Goal: Information Seeking & Learning: Learn about a topic

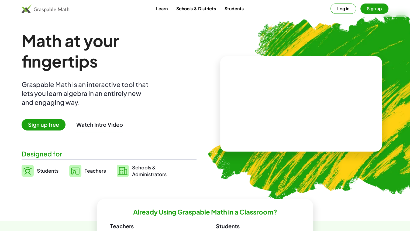
click at [379, 10] on button "Sign up" at bounding box center [375, 9] width 28 height 10
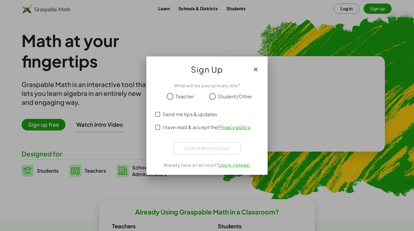
click at [177, 128] on span "I have read & accept the Privacy policy ." at bounding box center [207, 126] width 89 height 7
click at [183, 98] on span "Teacher" at bounding box center [185, 96] width 18 height 7
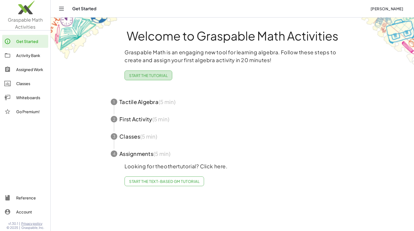
click at [149, 76] on span "Start the Tutorial" at bounding box center [148, 75] width 39 height 5
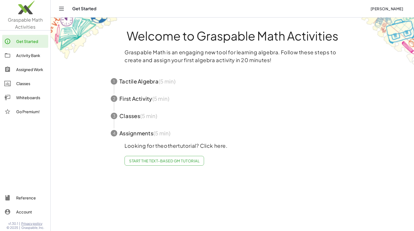
click at [135, 81] on span "button" at bounding box center [232, 81] width 256 height 17
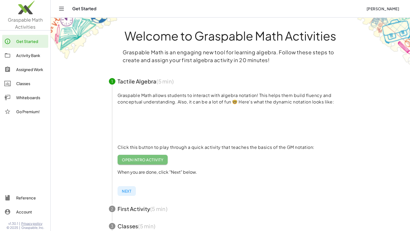
click at [132, 161] on span "Open Intro Activity" at bounding box center [143, 159] width 42 height 5
click at [143, 158] on span "Open Intro Activity" at bounding box center [143, 159] width 42 height 5
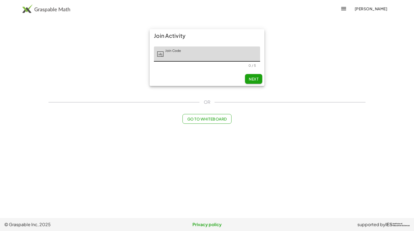
click at [208, 54] on input "Join Code" at bounding box center [212, 53] width 97 height 15
click at [253, 77] on span "Next" at bounding box center [254, 78] width 10 height 5
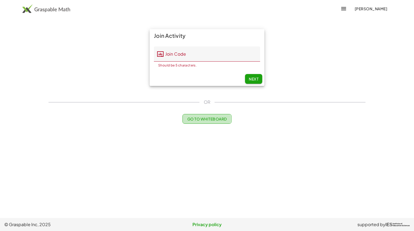
click at [206, 119] on span "Go to Whiteboard" at bounding box center [207, 118] width 40 height 5
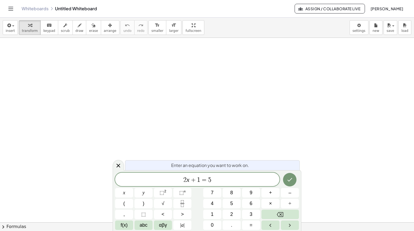
click at [11, 8] on icon "Toggle navigation" at bounding box center [11, 8] width 6 height 6
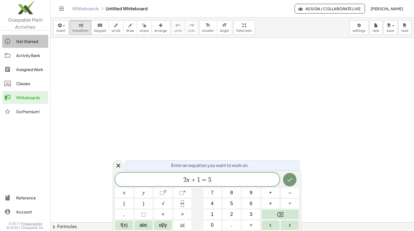
click at [19, 42] on div "Get Started" at bounding box center [31, 41] width 30 height 6
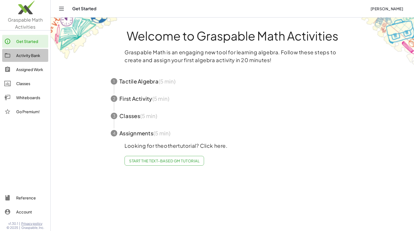
click at [19, 58] on div "Activity Bank" at bounding box center [31, 55] width 30 height 6
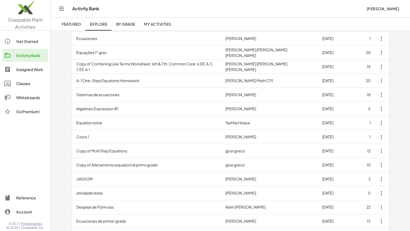
scroll to position [90, 0]
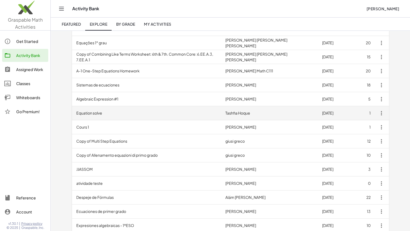
click at [90, 111] on td "Equation solve" at bounding box center [146, 113] width 149 height 14
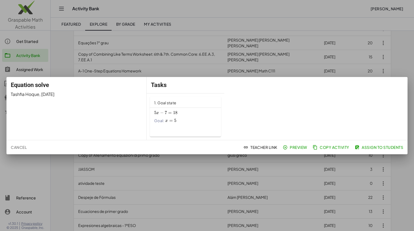
click at [289, 148] on span "Preview" at bounding box center [295, 147] width 23 height 5
click at [407, 52] on div at bounding box center [207, 115] width 414 height 231
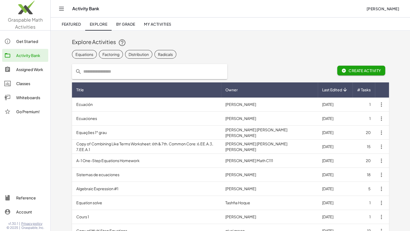
click at [149, 73] on input "text" at bounding box center [153, 71] width 142 height 15
type input "**********"
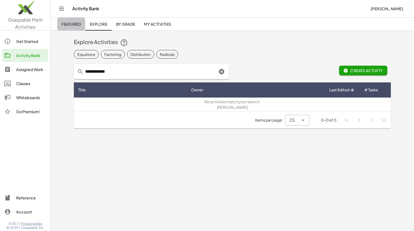
click at [71, 21] on link "Featured" at bounding box center [71, 24] width 28 height 13
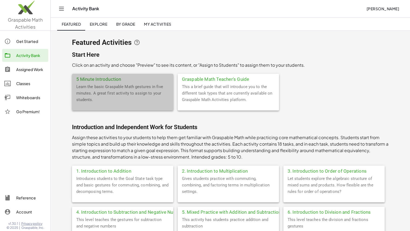
click at [91, 77] on div "5 Minute Introduction" at bounding box center [122, 79] width 101 height 10
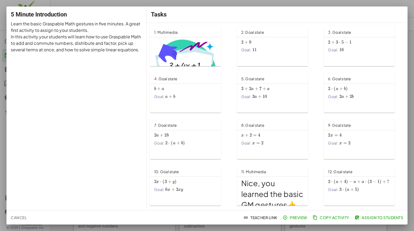
scroll to position [45, 0]
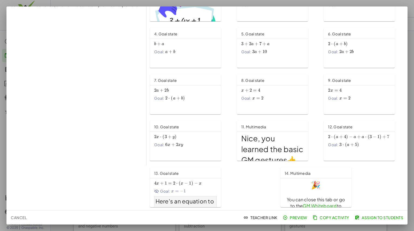
click at [351, 137] on span "( a + 4 ) −" at bounding box center [344, 137] width 20 height 6
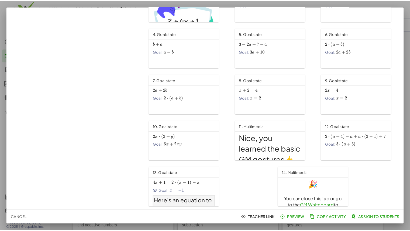
scroll to position [0, 0]
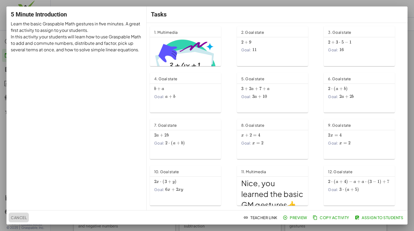
click at [22, 216] on span "Cancel" at bounding box center [19, 217] width 16 height 5
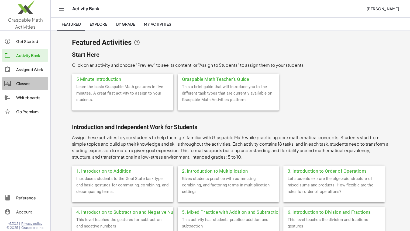
click at [26, 81] on div "Classes" at bounding box center [31, 83] width 30 height 6
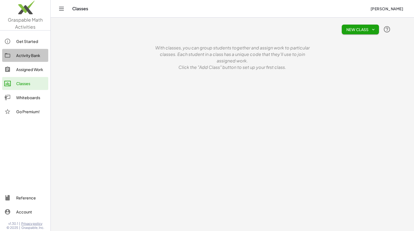
click at [28, 57] on div "Activity Bank" at bounding box center [31, 55] width 30 height 6
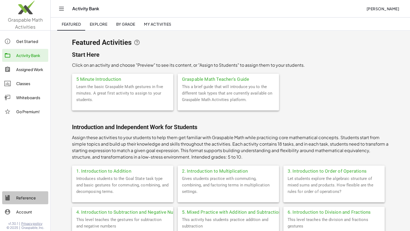
click at [25, 198] on div "Reference" at bounding box center [31, 197] width 30 height 6
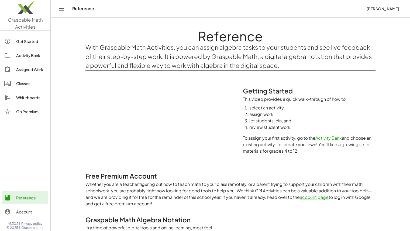
click at [63, 9] on icon "Toggle navigation" at bounding box center [61, 8] width 6 height 6
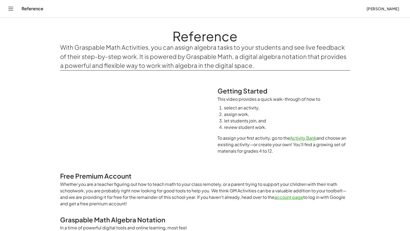
click at [11, 9] on icon "Toggle navigation" at bounding box center [11, 8] width 6 height 6
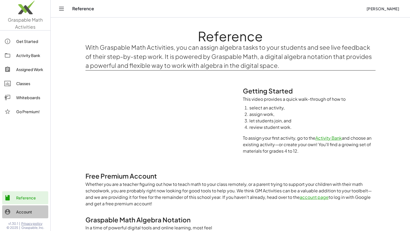
click at [19, 212] on div "Account" at bounding box center [31, 211] width 30 height 6
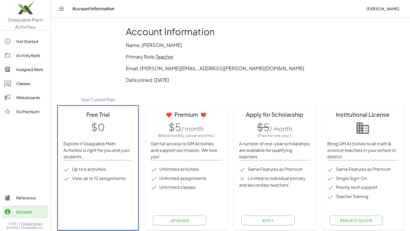
click at [11, 42] on div at bounding box center [10, 41] width 12 height 6
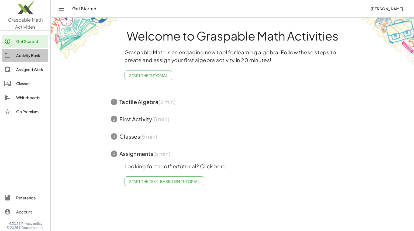
click at [34, 56] on div "Activity Bank" at bounding box center [31, 55] width 30 height 6
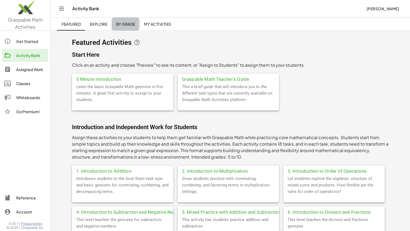
click at [125, 25] on span "By Grade" at bounding box center [125, 24] width 19 height 5
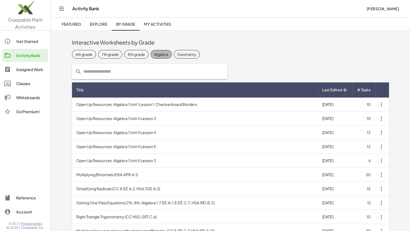
click at [165, 53] on div "Algebra" at bounding box center [161, 54] width 14 height 6
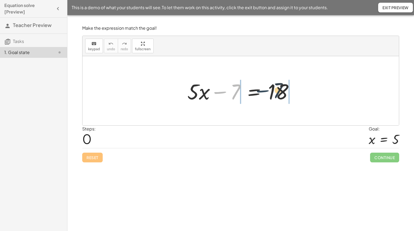
drag, startPoint x: 225, startPoint y: 92, endPoint x: 272, endPoint y: 91, distance: 47.5
click at [272, 91] on div at bounding box center [243, 91] width 116 height 28
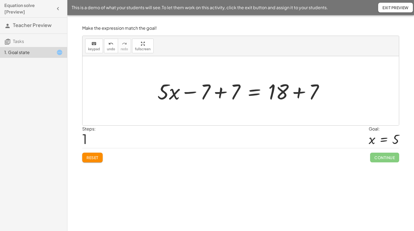
click at [216, 91] on div at bounding box center [243, 91] width 176 height 28
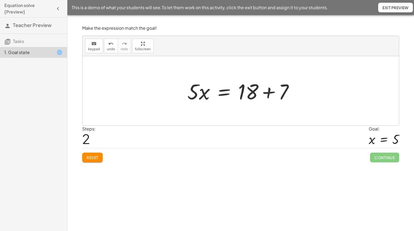
click at [269, 93] on div at bounding box center [243, 91] width 116 height 28
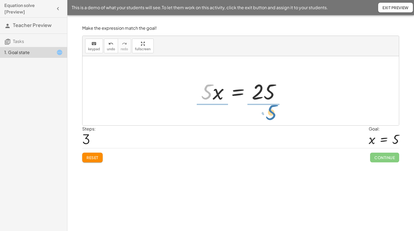
drag, startPoint x: 209, startPoint y: 94, endPoint x: 272, endPoint y: 114, distance: 66.3
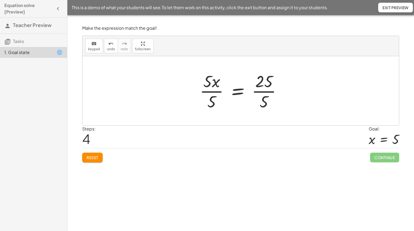
click at [215, 90] on div at bounding box center [242, 91] width 91 height 42
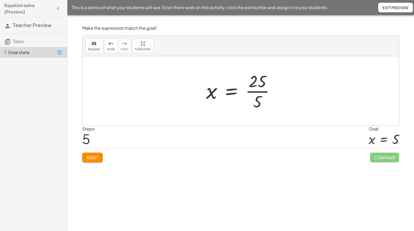
click at [259, 99] on div at bounding box center [243, 91] width 78 height 42
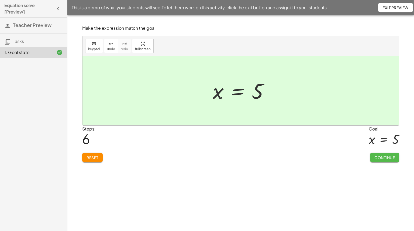
click at [385, 157] on span "Continue" at bounding box center [385, 157] width 20 height 5
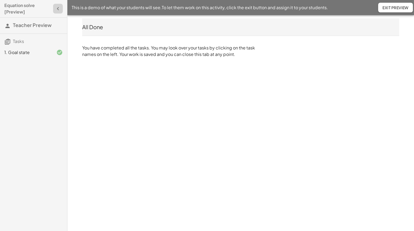
click at [60, 11] on icon "button" at bounding box center [58, 8] width 6 height 6
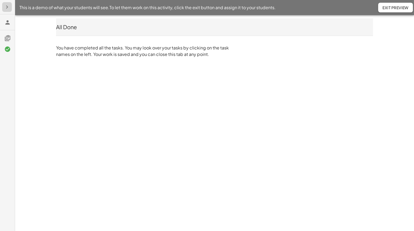
click at [4, 5] on icon "button" at bounding box center [7, 7] width 6 height 6
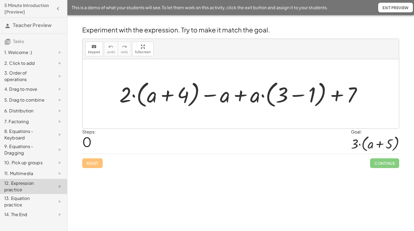
click at [134, 94] on div at bounding box center [243, 93] width 252 height 31
drag, startPoint x: 126, startPoint y: 97, endPoint x: 154, endPoint y: 99, distance: 27.3
click at [154, 99] on div at bounding box center [243, 93] width 252 height 31
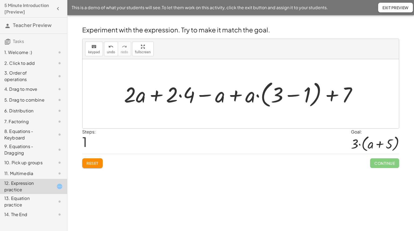
click at [177, 98] on div at bounding box center [242, 93] width 243 height 31
click at [179, 97] on div at bounding box center [242, 93] width 243 height 31
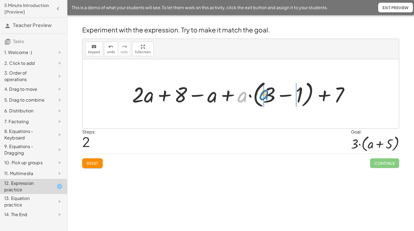
drag, startPoint x: 244, startPoint y: 98, endPoint x: 266, endPoint y: 96, distance: 22.0
click at [266, 96] on div at bounding box center [242, 93] width 227 height 31
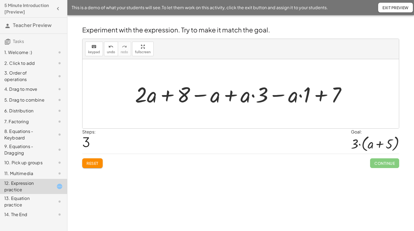
click at [303, 97] on div at bounding box center [242, 94] width 221 height 28
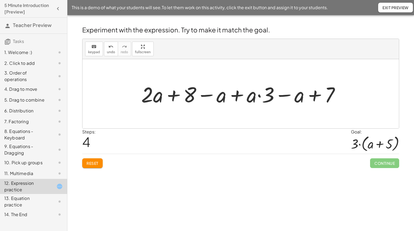
click at [259, 94] on div at bounding box center [243, 94] width 208 height 28
drag, startPoint x: 188, startPoint y: 97, endPoint x: 329, endPoint y: 98, distance: 140.5
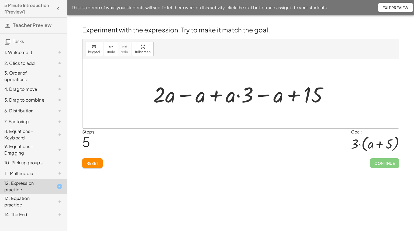
click at [239, 93] on div at bounding box center [243, 94] width 184 height 28
click at [238, 96] on div at bounding box center [243, 94] width 184 height 28
click at [246, 96] on div at bounding box center [243, 94] width 184 height 28
click at [248, 91] on div at bounding box center [243, 94] width 184 height 28
click at [236, 94] on div at bounding box center [243, 94] width 184 height 28
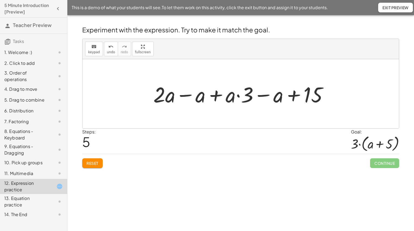
click at [233, 96] on div at bounding box center [243, 94] width 184 height 28
click at [247, 94] on div at bounding box center [243, 94] width 184 height 28
click at [182, 94] on div at bounding box center [243, 94] width 184 height 28
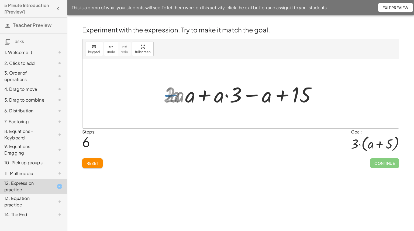
click at [182, 94] on div at bounding box center [243, 94] width 142 height 28
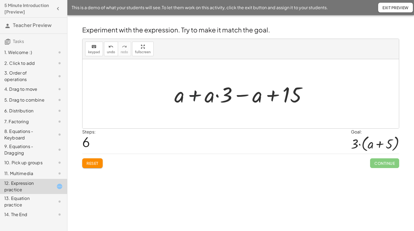
click at [197, 96] on div at bounding box center [243, 94] width 142 height 28
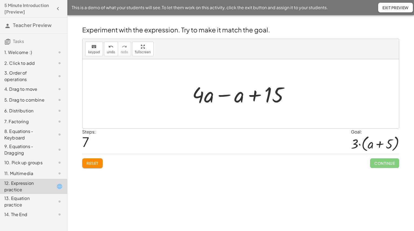
click at [226, 96] on div at bounding box center [243, 94] width 106 height 28
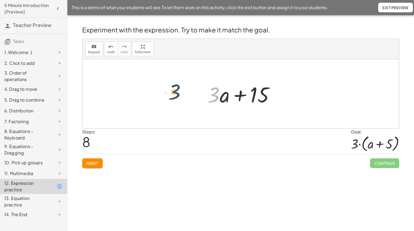
drag, startPoint x: 215, startPoint y: 100, endPoint x: 175, endPoint y: 97, distance: 40.0
click at [175, 97] on div "+ · 2 · ( + a + 4 ) − a + · a · ( + 3 − 1 ) + 7 + · 2 · a + · 2 · 4 − a + · a ·…" at bounding box center [241, 93] width 317 height 69
drag, startPoint x: 216, startPoint y: 99, endPoint x: 139, endPoint y: 102, distance: 76.7
click at [139, 102] on div "+ · 2 · ( + a + 4 ) − a + · a · ( + 3 − 1 ) + 7 + · 2 · a + · 2 · 4 − a + · a ·…" at bounding box center [241, 93] width 317 height 69
click at [258, 98] on div at bounding box center [243, 94] width 76 height 28
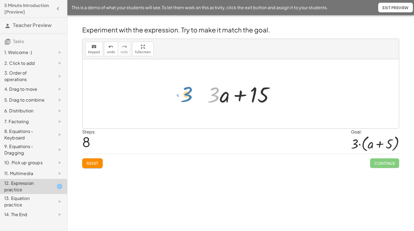
drag, startPoint x: 214, startPoint y: 99, endPoint x: 192, endPoint y: 98, distance: 22.4
click at [192, 98] on div "+ · 2 · ( + a + 4 ) − a + · a · ( + 3 − 1 ) + 7 + · 2 · a + · 2 · 4 − a + · a ·…" at bounding box center [241, 93] width 317 height 69
click at [264, 99] on div at bounding box center [243, 94] width 76 height 28
click at [258, 97] on div at bounding box center [243, 94] width 76 height 28
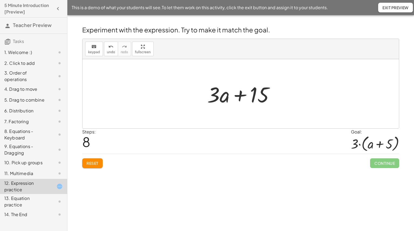
drag, startPoint x: 258, startPoint y: 97, endPoint x: 254, endPoint y: 93, distance: 6.1
click at [254, 93] on div at bounding box center [243, 94] width 76 height 28
drag, startPoint x: 216, startPoint y: 98, endPoint x: 207, endPoint y: 98, distance: 8.9
click at [207, 98] on div at bounding box center [243, 94] width 76 height 28
drag, startPoint x: 213, startPoint y: 95, endPoint x: 204, endPoint y: 96, distance: 8.7
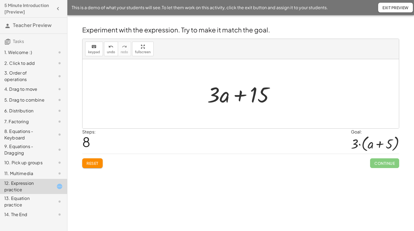
click at [203, 97] on div "+ · 2 · ( + a + 4 ) − a + · a · ( + 3 − 1 ) + 7 + · 2 · a + · 2 · 4 − a + · a ·…" at bounding box center [240, 93] width 83 height 30
click at [212, 94] on div at bounding box center [243, 94] width 76 height 28
drag, startPoint x: 212, startPoint y: 94, endPoint x: 197, endPoint y: 96, distance: 15.8
click at [254, 93] on div at bounding box center [243, 94] width 76 height 28
drag, startPoint x: 254, startPoint y: 93, endPoint x: 282, endPoint y: 91, distance: 27.3
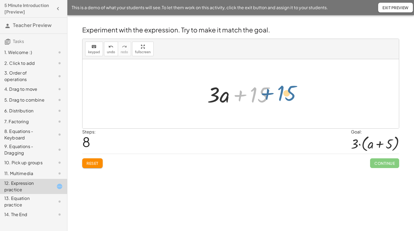
click at [282, 91] on div "+ · 2 · ( + a + 4 ) − a + · a · ( + 3 − 1 ) + 7 + · 2 · a + · 2 · 4 − a + · a ·…" at bounding box center [240, 93] width 83 height 30
drag, startPoint x: 266, startPoint y: 92, endPoint x: 264, endPoint y: 95, distance: 3.6
click at [264, 95] on div at bounding box center [243, 94] width 76 height 28
drag, startPoint x: 262, startPoint y: 95, endPoint x: 288, endPoint y: 95, distance: 25.9
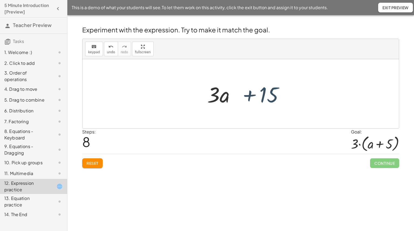
click at [288, 95] on div at bounding box center [241, 93] width 317 height 69
drag, startPoint x: 217, startPoint y: 97, endPoint x: 280, endPoint y: 97, distance: 63.1
click at [280, 97] on div at bounding box center [243, 94] width 76 height 28
drag, startPoint x: 221, startPoint y: 95, endPoint x: 290, endPoint y: 101, distance: 69.8
click at [290, 101] on div "+ · 2 · ( + a + 4 ) − a + · a · ( + 3 − 1 ) + 7 + · 2 · a + · 2 · 4 − a + · a ·…" at bounding box center [241, 93] width 317 height 69
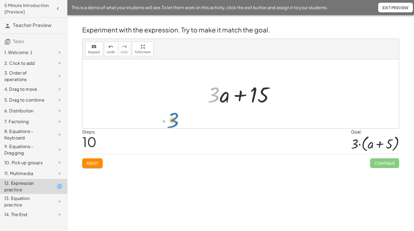
drag, startPoint x: 216, startPoint y: 97, endPoint x: 175, endPoint y: 122, distance: 48.2
drag, startPoint x: 216, startPoint y: 98, endPoint x: 262, endPoint y: 97, distance: 45.9
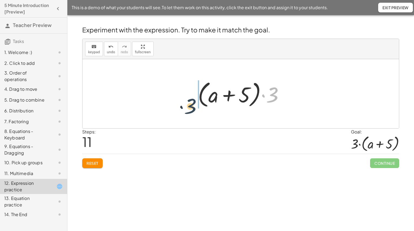
drag, startPoint x: 275, startPoint y: 97, endPoint x: 173, endPoint y: 107, distance: 102.4
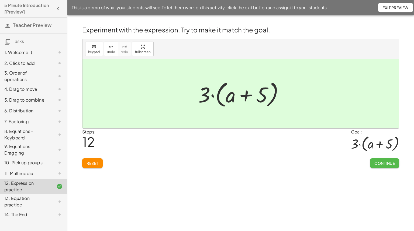
click at [384, 162] on span "Continue" at bounding box center [385, 162] width 20 height 5
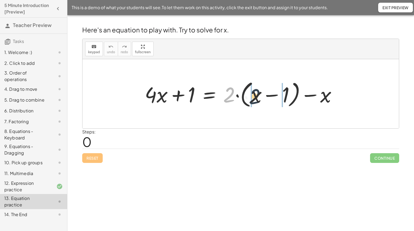
drag, startPoint x: 228, startPoint y: 99, endPoint x: 256, endPoint y: 101, distance: 27.3
click at [256, 101] on div at bounding box center [243, 93] width 202 height 31
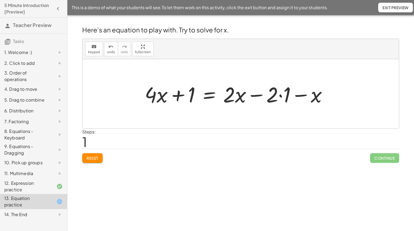
click at [281, 96] on div at bounding box center [238, 94] width 192 height 28
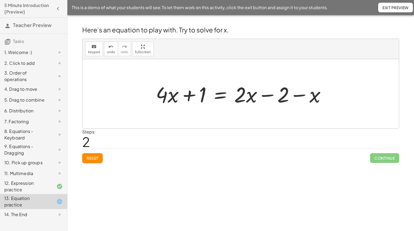
click at [308, 99] on div at bounding box center [243, 94] width 180 height 28
drag, startPoint x: 313, startPoint y: 98, endPoint x: 253, endPoint y: 104, distance: 59.9
click at [253, 104] on div at bounding box center [243, 94] width 180 height 28
click at [265, 94] on div at bounding box center [243, 94] width 180 height 28
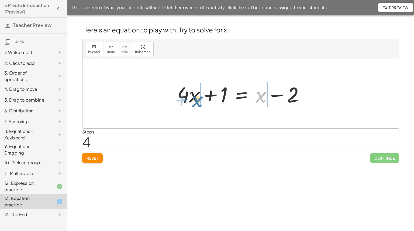
drag, startPoint x: 261, startPoint y: 96, endPoint x: 199, endPoint y: 100, distance: 62.2
click at [199, 100] on div at bounding box center [243, 94] width 136 height 28
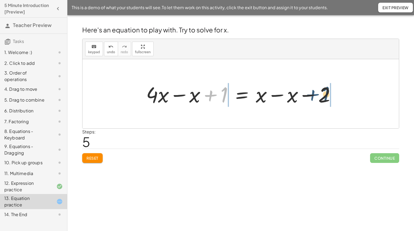
drag, startPoint x: 212, startPoint y: 97, endPoint x: 328, endPoint y: 98, distance: 116.0
click at [328, 98] on div at bounding box center [242, 94] width 199 height 28
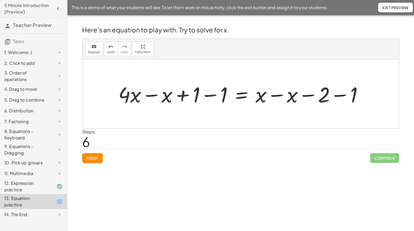
click at [153, 96] on div at bounding box center [243, 94] width 254 height 28
click at [183, 95] on div at bounding box center [258, 94] width 223 height 28
click at [211, 95] on div at bounding box center [258, 94] width 223 height 28
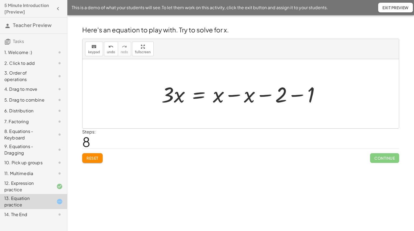
click at [234, 96] on div at bounding box center [243, 94] width 168 height 28
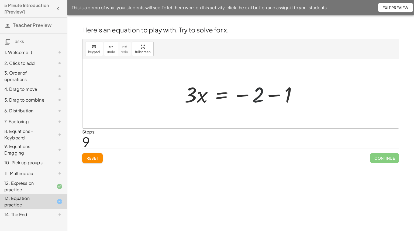
click at [254, 95] on div at bounding box center [243, 94] width 122 height 28
click at [275, 92] on div at bounding box center [243, 94] width 122 height 28
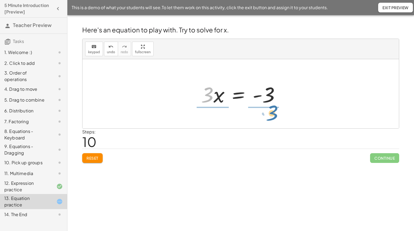
drag, startPoint x: 207, startPoint y: 99, endPoint x: 272, endPoint y: 117, distance: 67.5
click at [272, 117] on div "+ · 4 · x + 1 = + · 2 · ( + x − 1 ) − x + · 4 · x + 1 = + · 2 · x − · 2 · 1 − x…" at bounding box center [241, 93] width 317 height 69
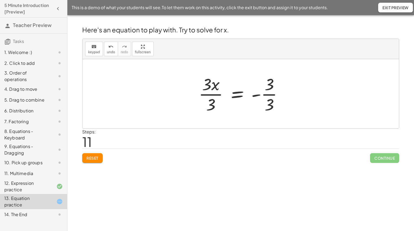
click at [208, 86] on div at bounding box center [243, 94] width 94 height 42
click at [272, 85] on div at bounding box center [243, 94] width 94 height 42
click at [205, 84] on div at bounding box center [243, 94] width 94 height 42
click at [212, 107] on div at bounding box center [243, 94] width 94 height 42
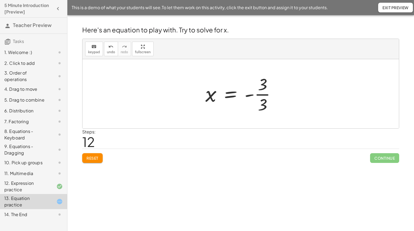
click at [262, 104] on div at bounding box center [243, 94] width 80 height 42
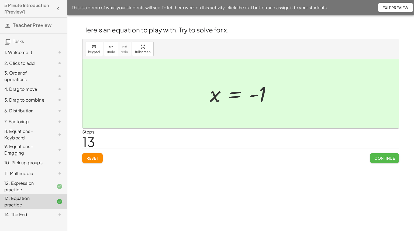
click at [383, 158] on span "Continue" at bounding box center [385, 157] width 20 height 5
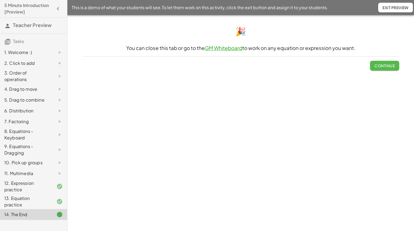
click at [381, 67] on span "Continue" at bounding box center [385, 65] width 20 height 5
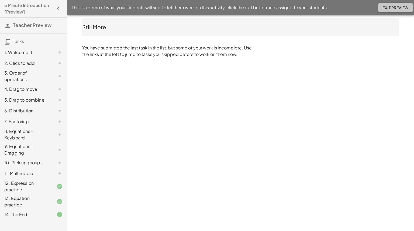
click at [396, 9] on span "Exit Preview" at bounding box center [396, 7] width 26 height 5
